Goal: Task Accomplishment & Management: Manage account settings

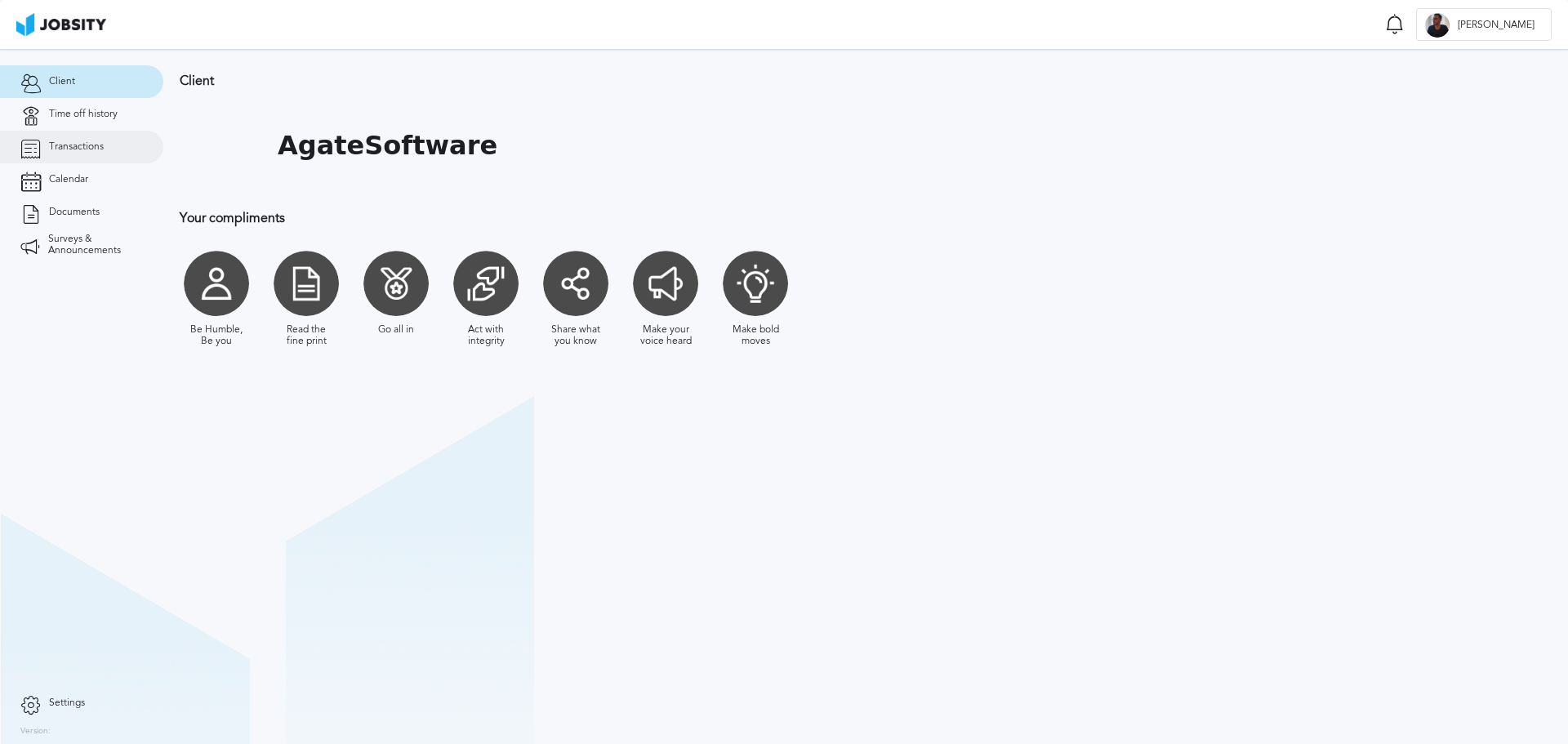
click at [89, 137] on link "Transactions" at bounding box center [82, 146] width 163 height 32
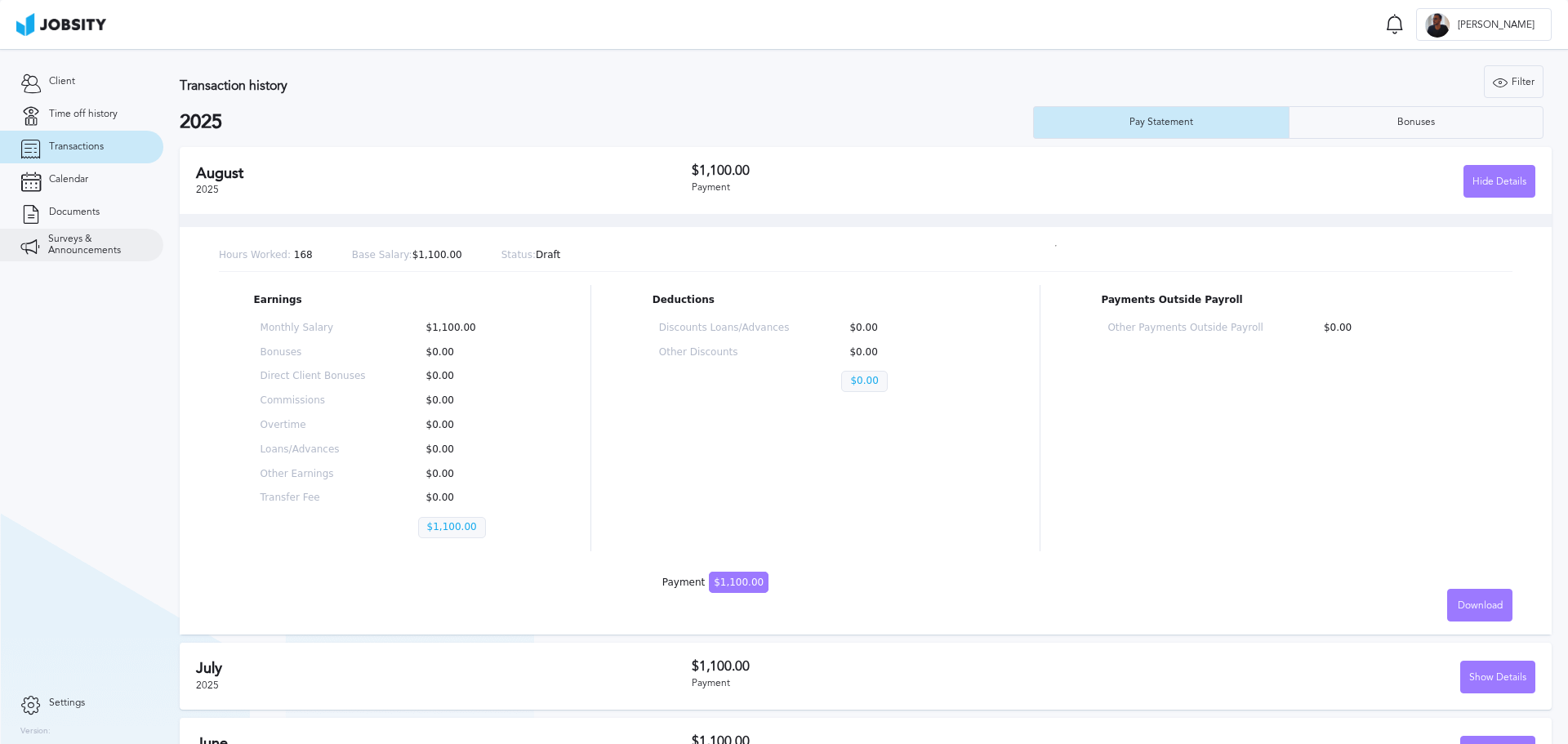
click at [84, 255] on span "Surveys & Announcements" at bounding box center [95, 245] width 94 height 23
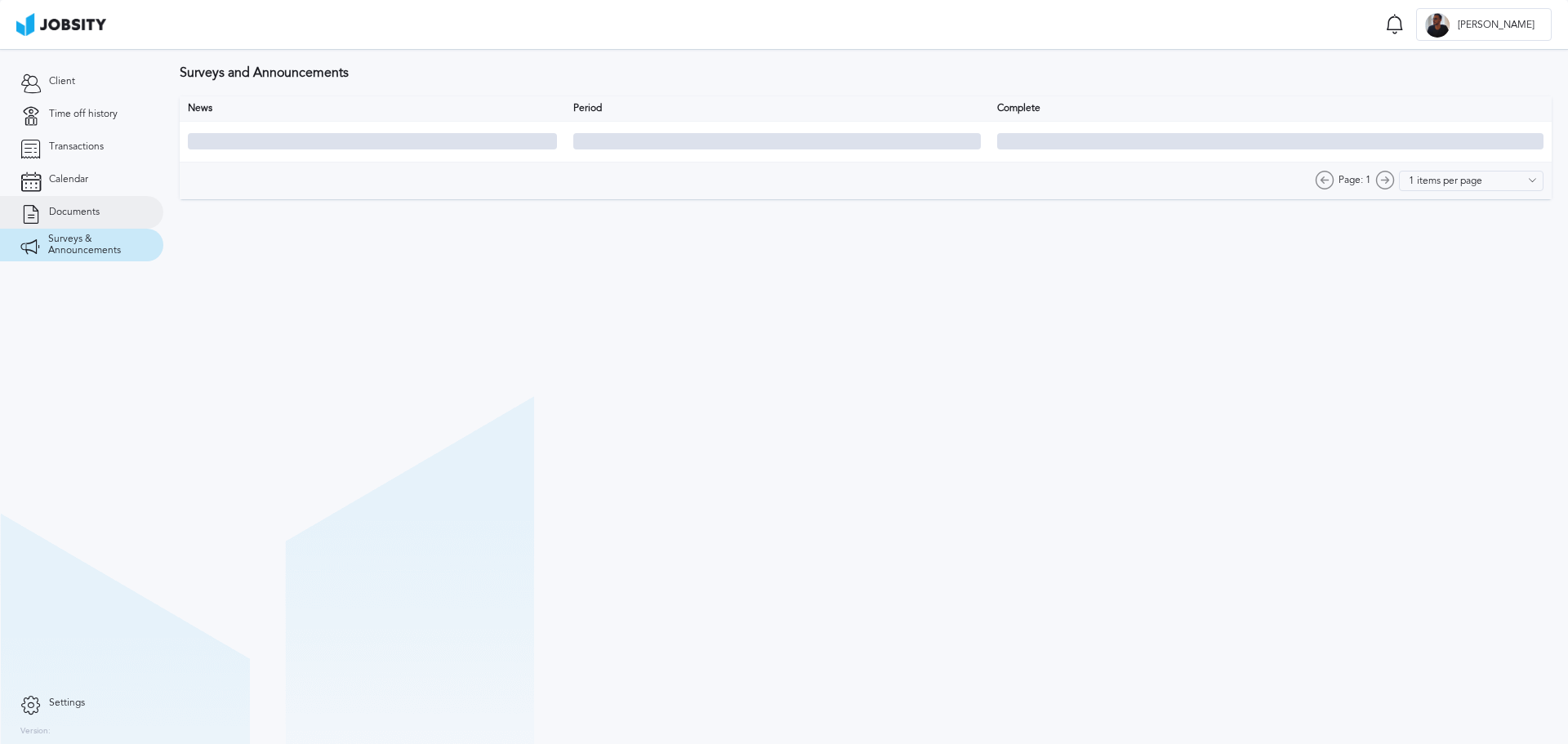
type input "10 items per page"
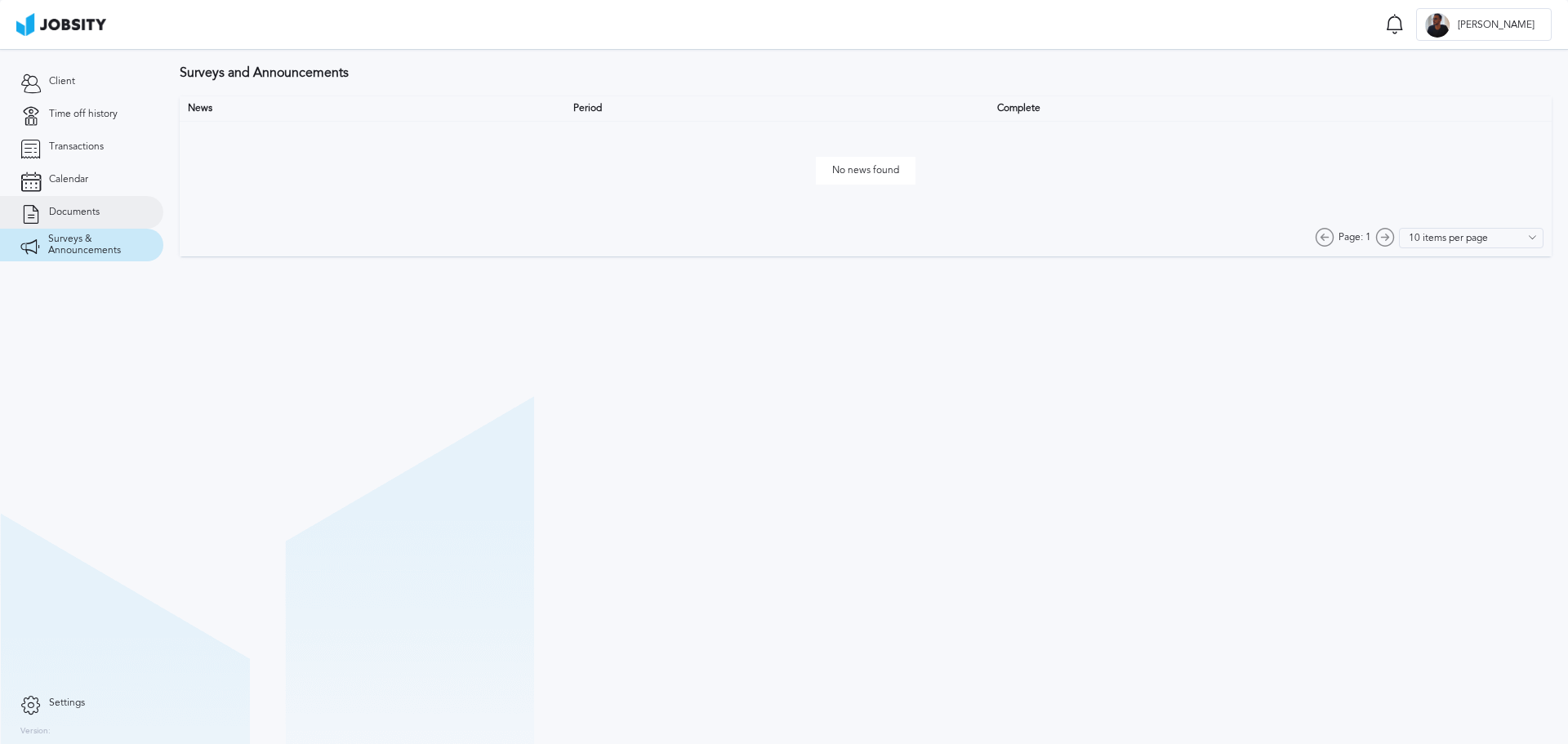
click at [93, 206] on span "Documents" at bounding box center [75, 212] width 51 height 12
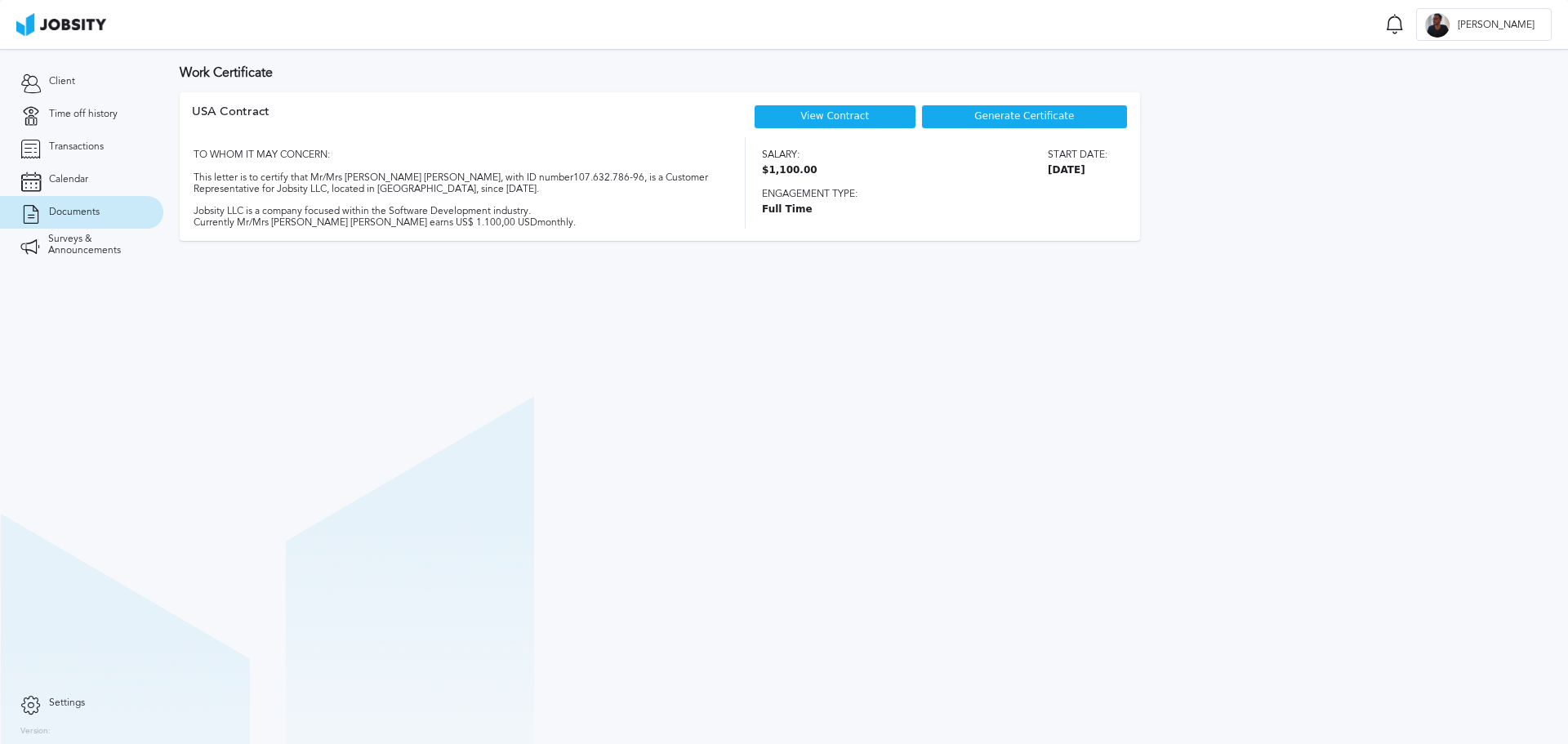
click at [824, 114] on link "View Contract" at bounding box center [835, 116] width 69 height 12
click at [99, 98] on link "Time off history" at bounding box center [82, 114] width 163 height 32
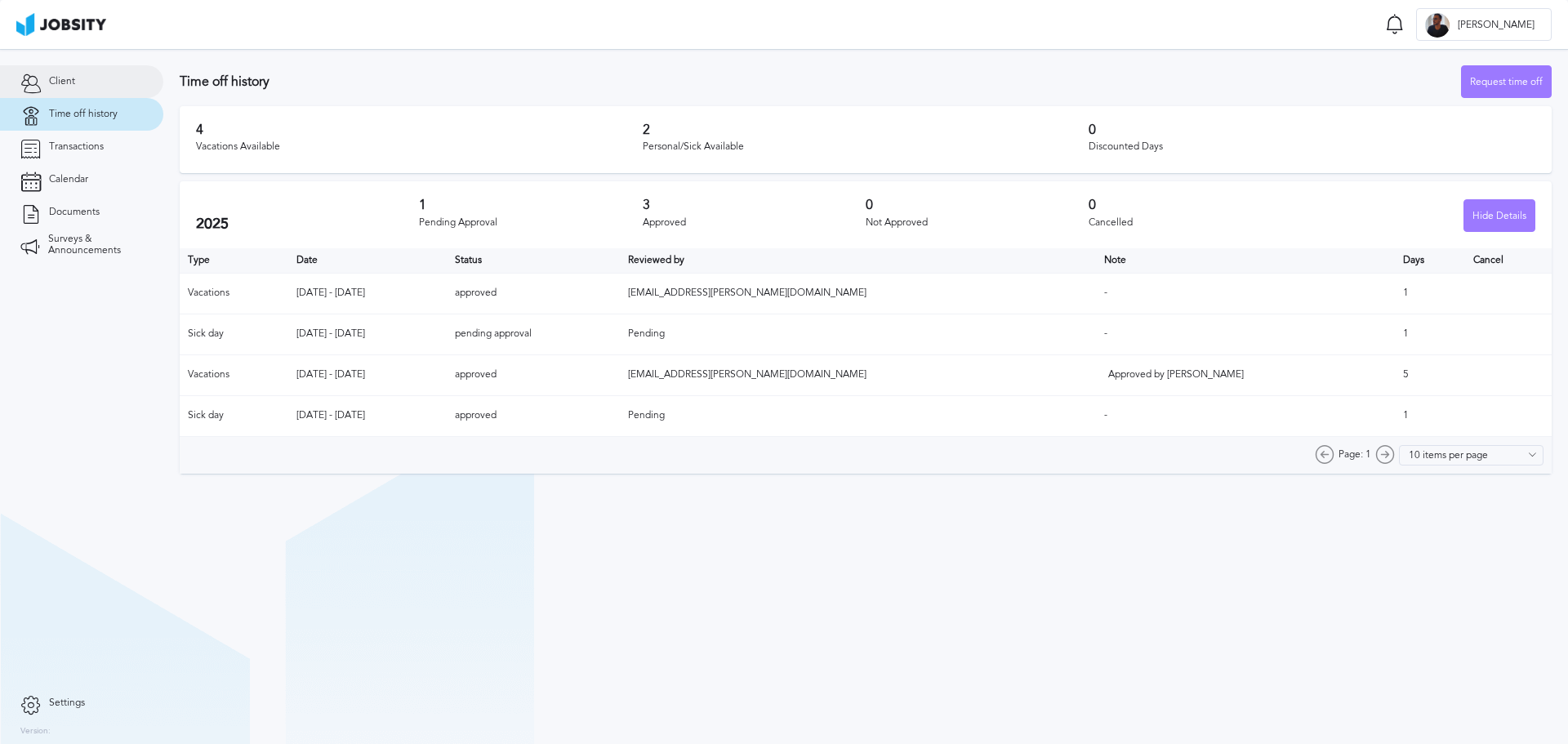
click at [91, 89] on link "Client" at bounding box center [82, 81] width 163 height 32
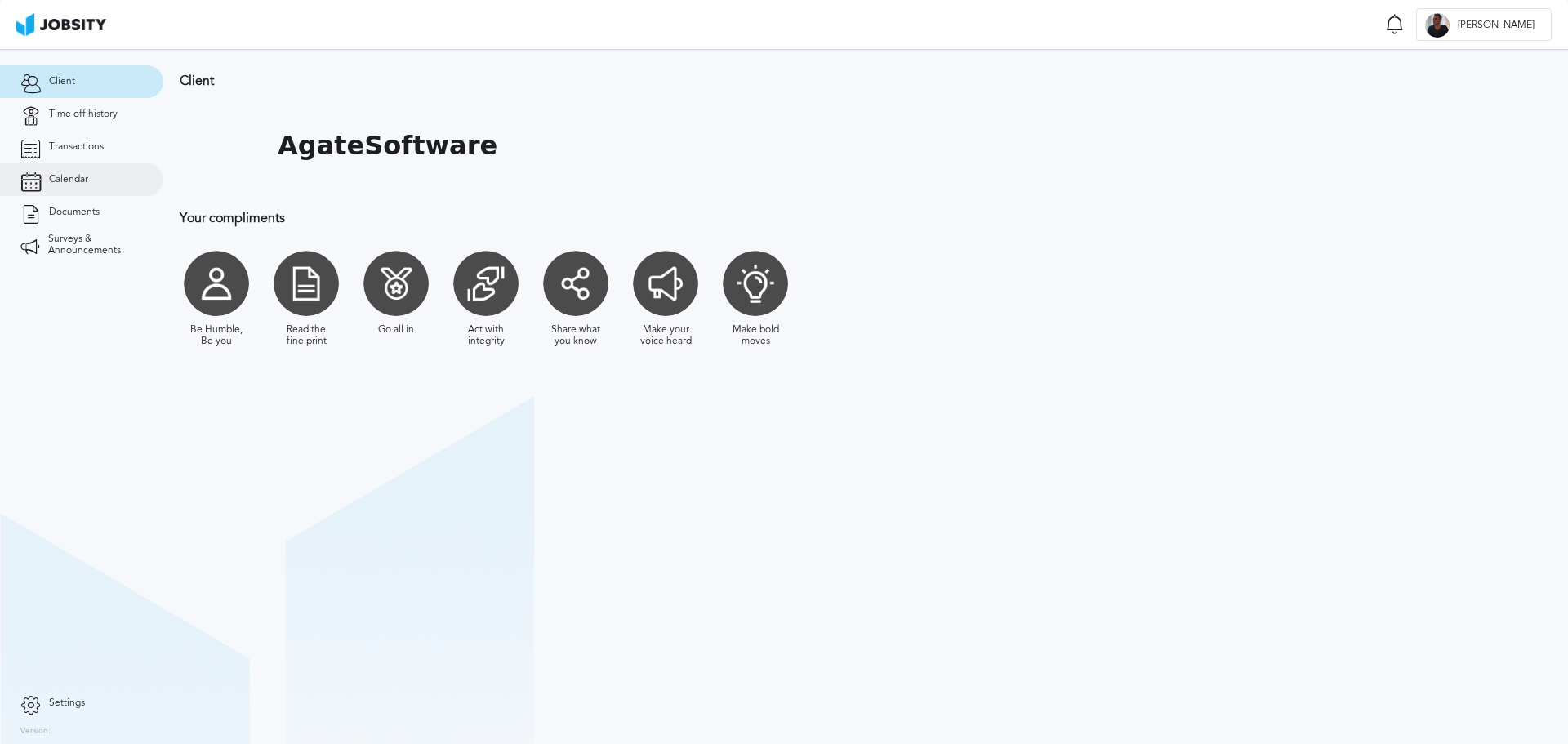
click at [69, 185] on link "Calendar" at bounding box center [82, 179] width 163 height 32
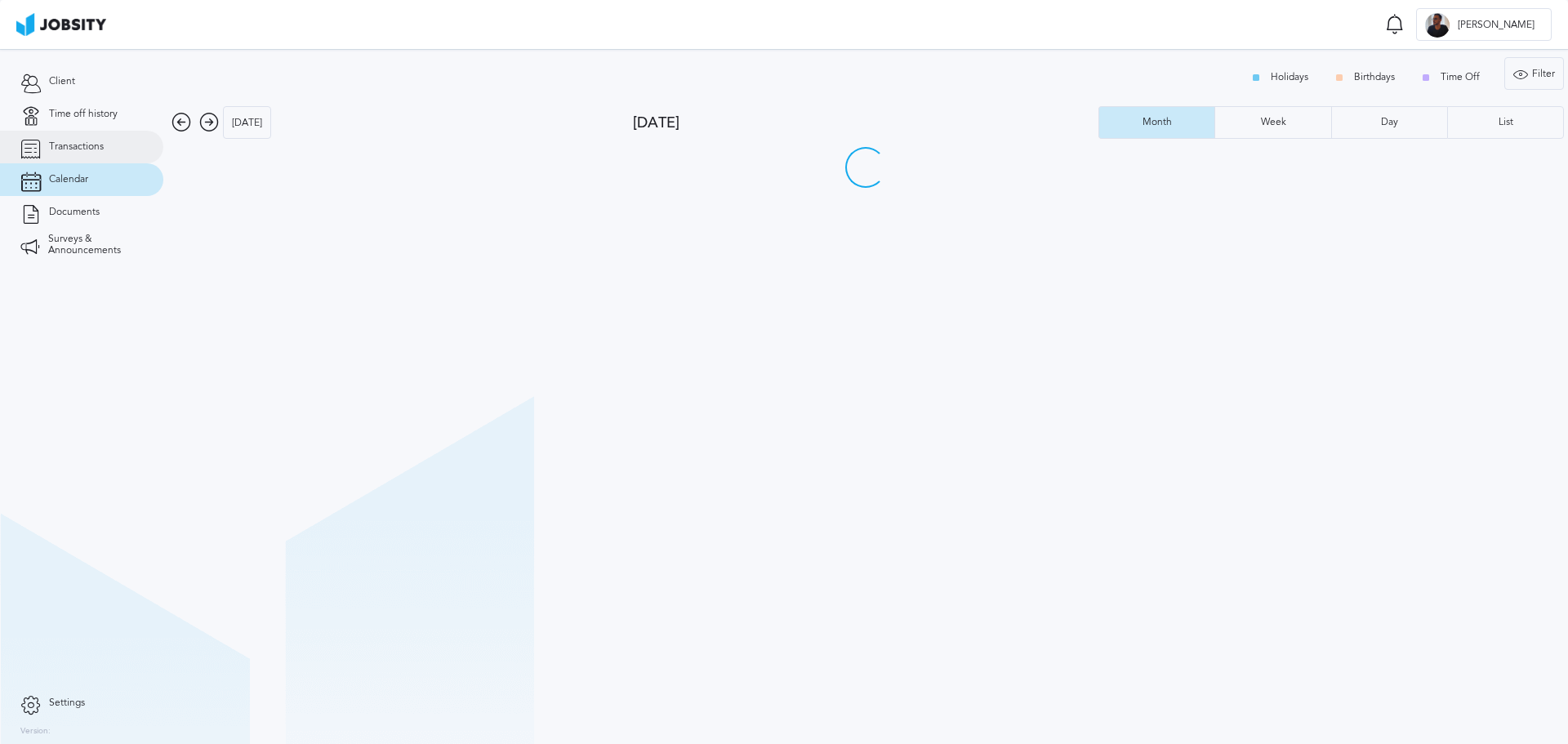
click at [84, 152] on link "Transactions" at bounding box center [82, 146] width 163 height 32
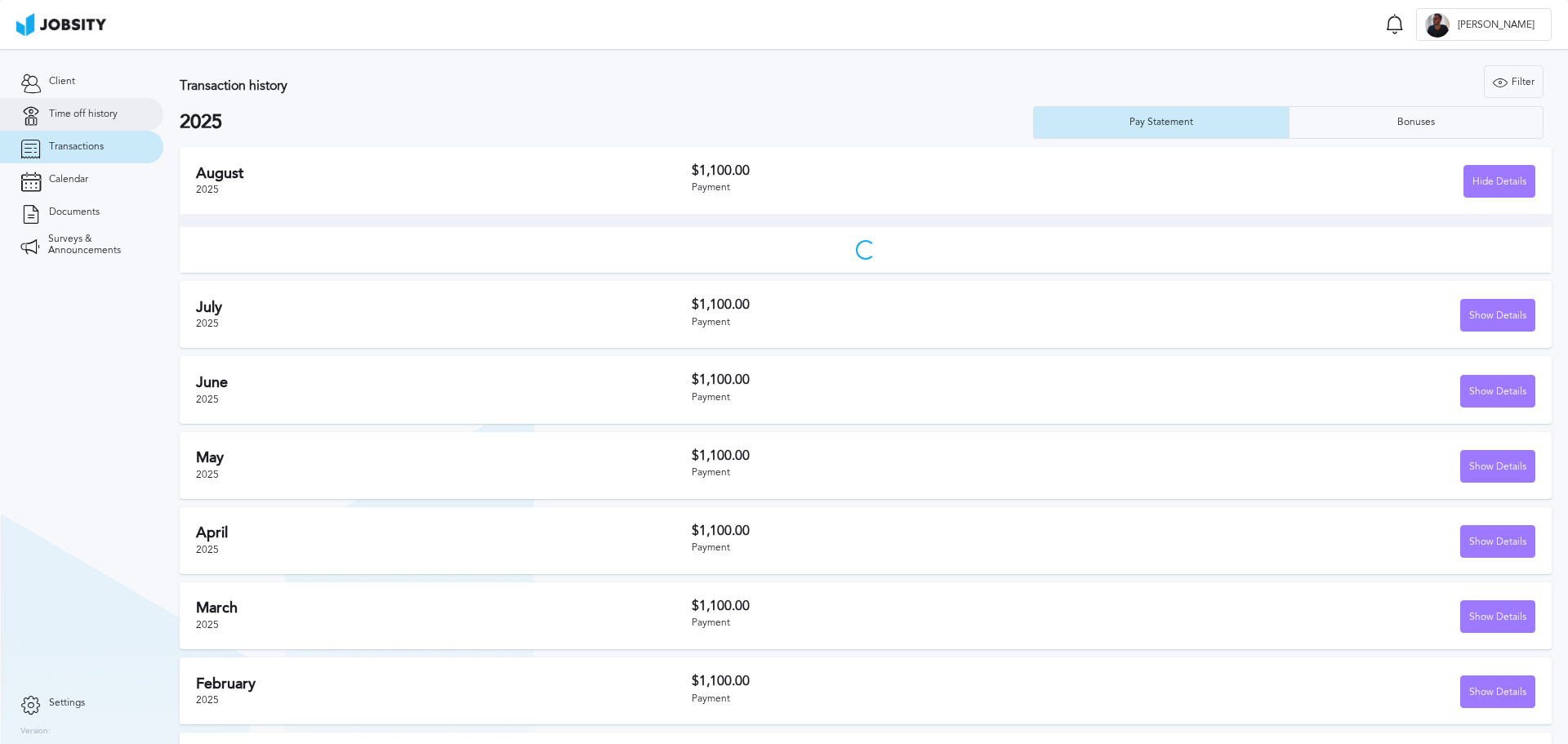
click at [87, 118] on span "Time off history" at bounding box center [84, 115] width 69 height 12
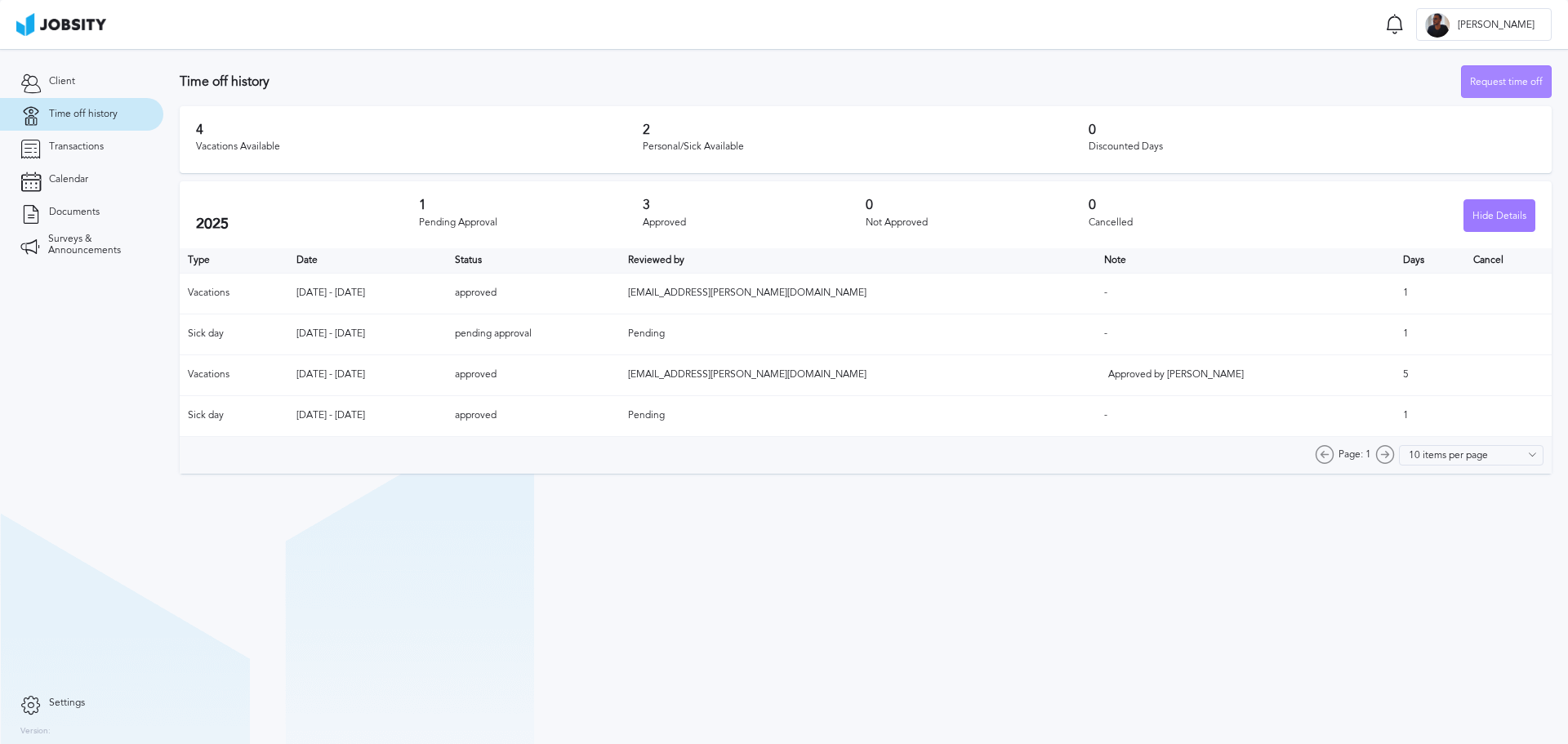
click at [1503, 71] on div "Request time off" at bounding box center [1506, 82] width 89 height 32
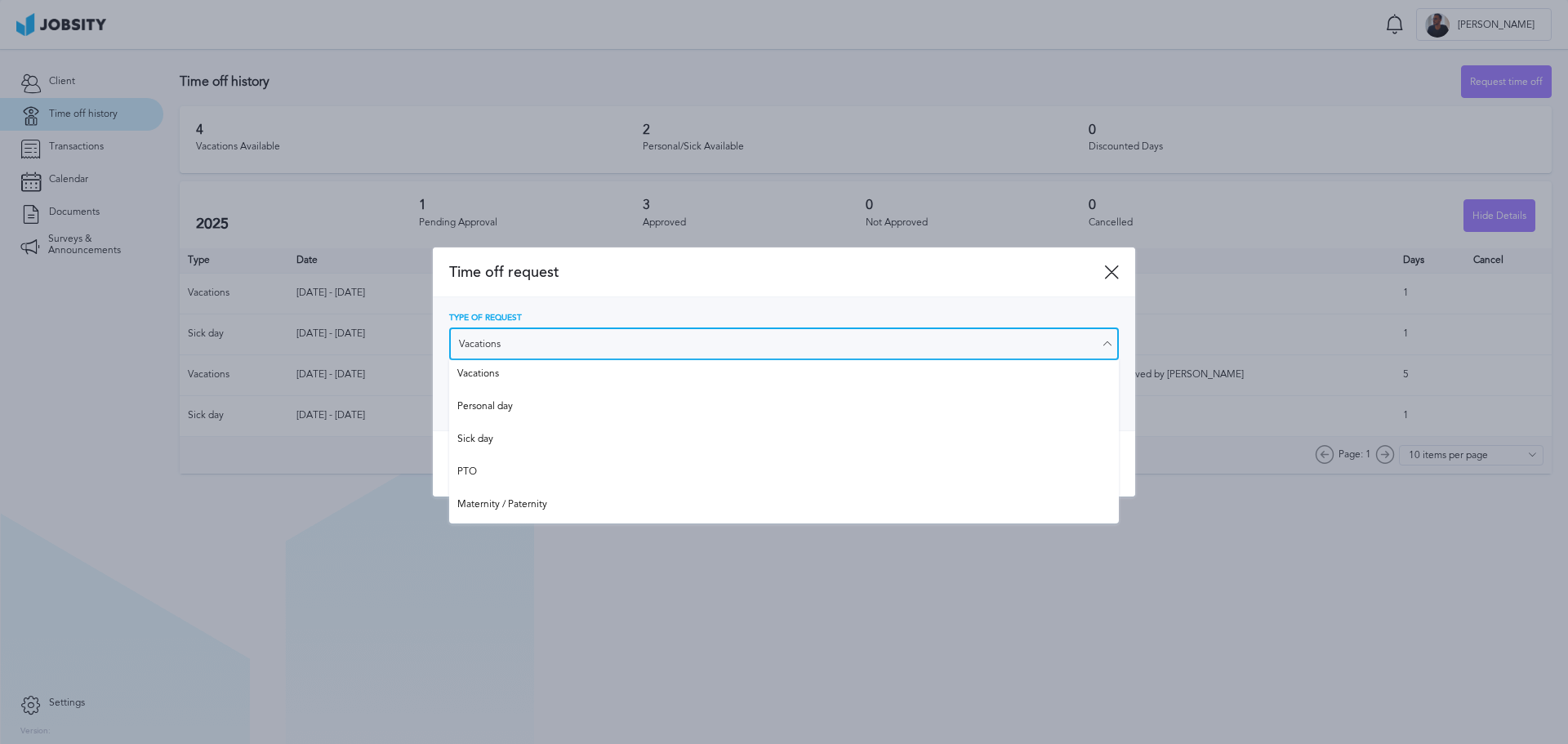
click at [789, 340] on input "Vacations" at bounding box center [784, 343] width 669 height 32
